Goal: Find specific page/section: Find specific page/section

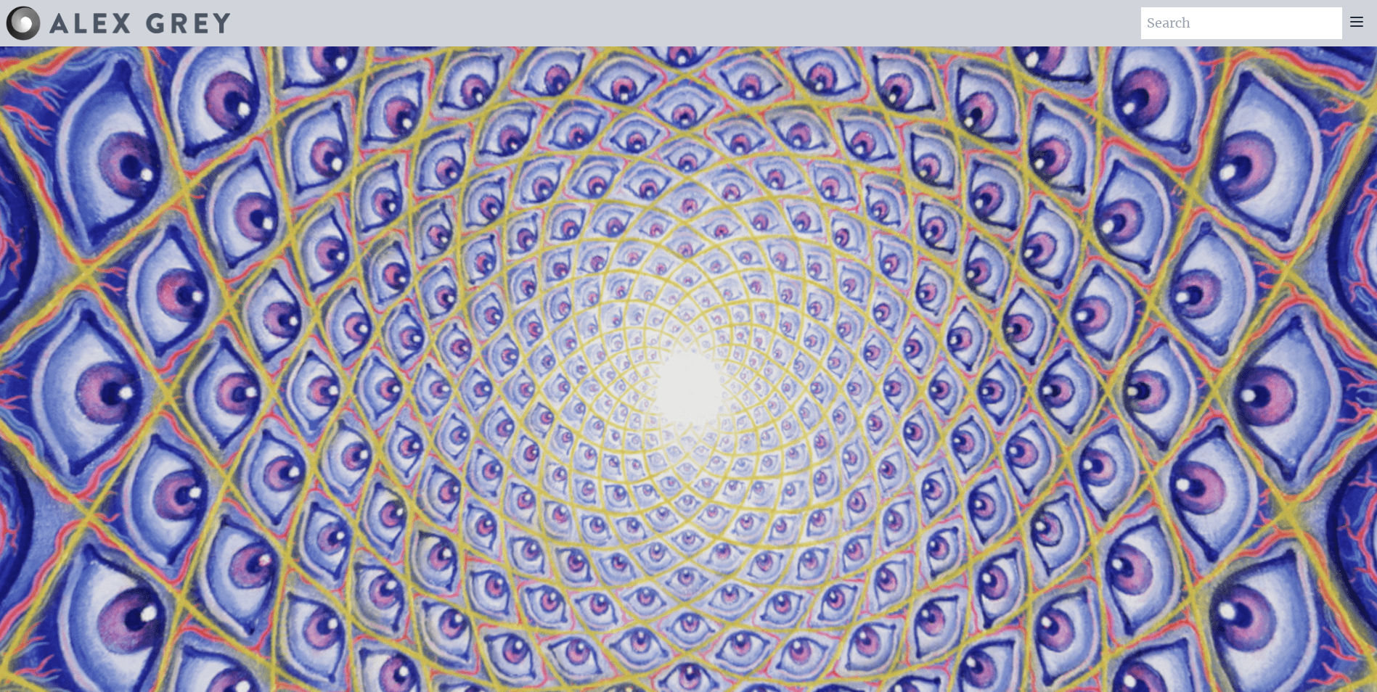
click at [1364, 20] on icon at bounding box center [1356, 21] width 17 height 17
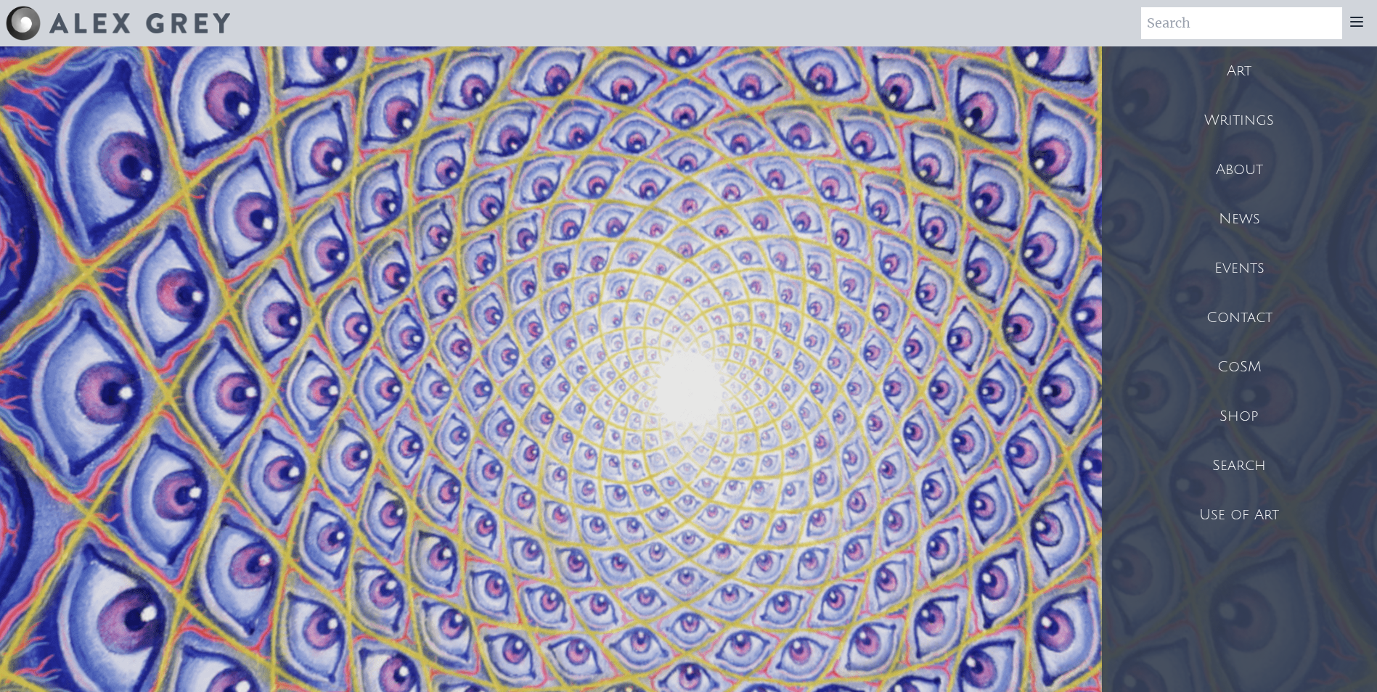
click at [1227, 66] on div "Art" at bounding box center [1239, 70] width 275 height 49
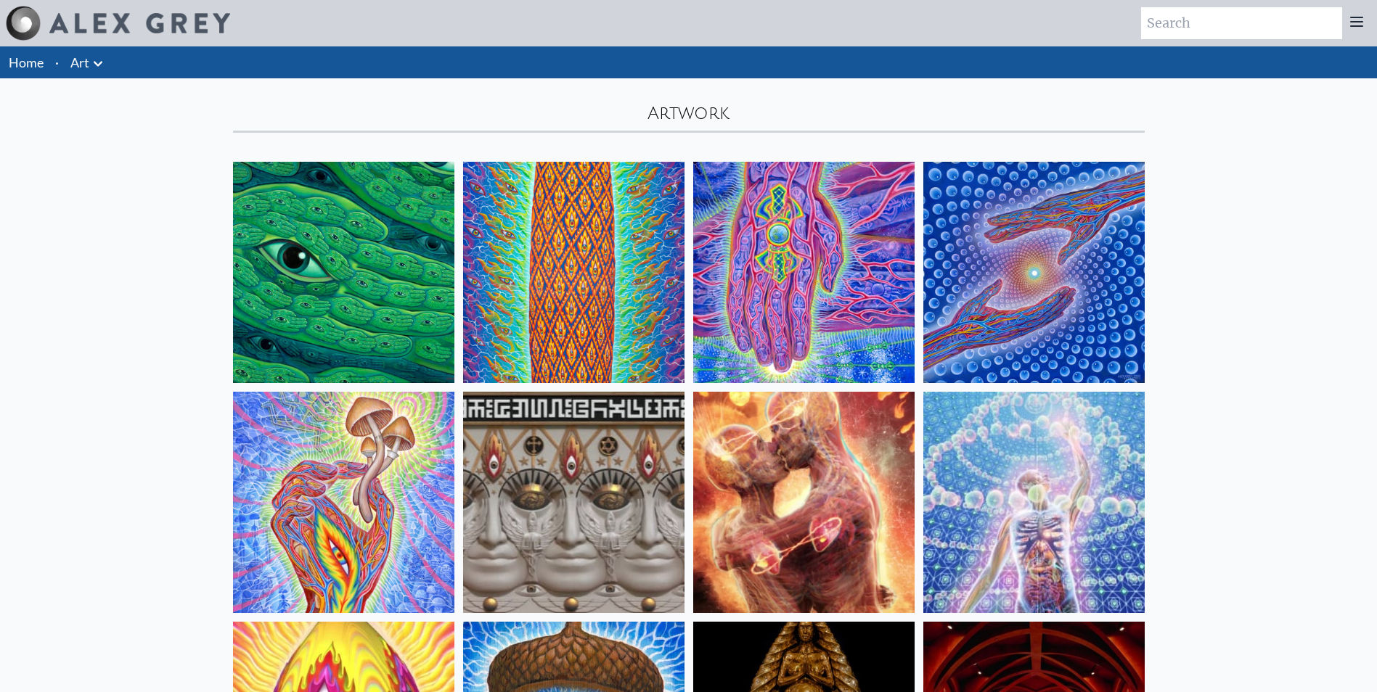
click at [1356, 18] on icon at bounding box center [1357, 21] width 12 height 9
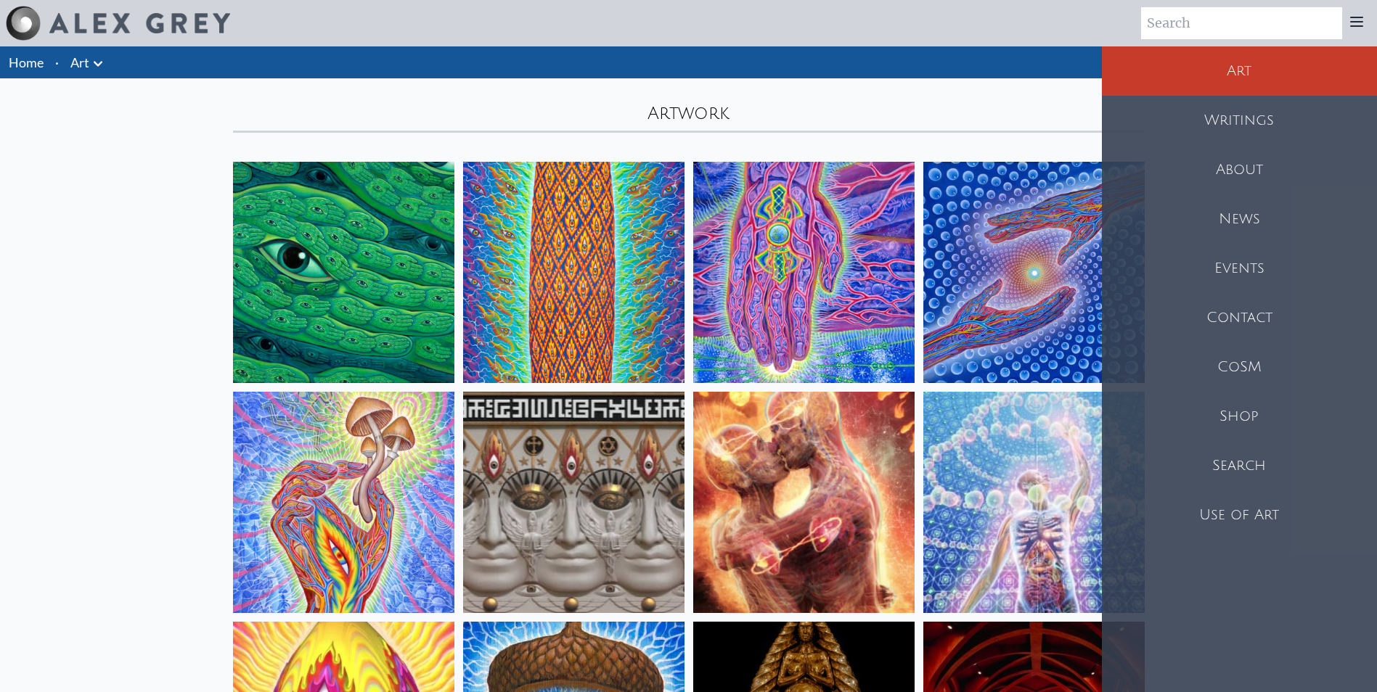
click at [1253, 411] on div "Shop" at bounding box center [1239, 416] width 275 height 49
